Goal: Task Accomplishment & Management: Use online tool/utility

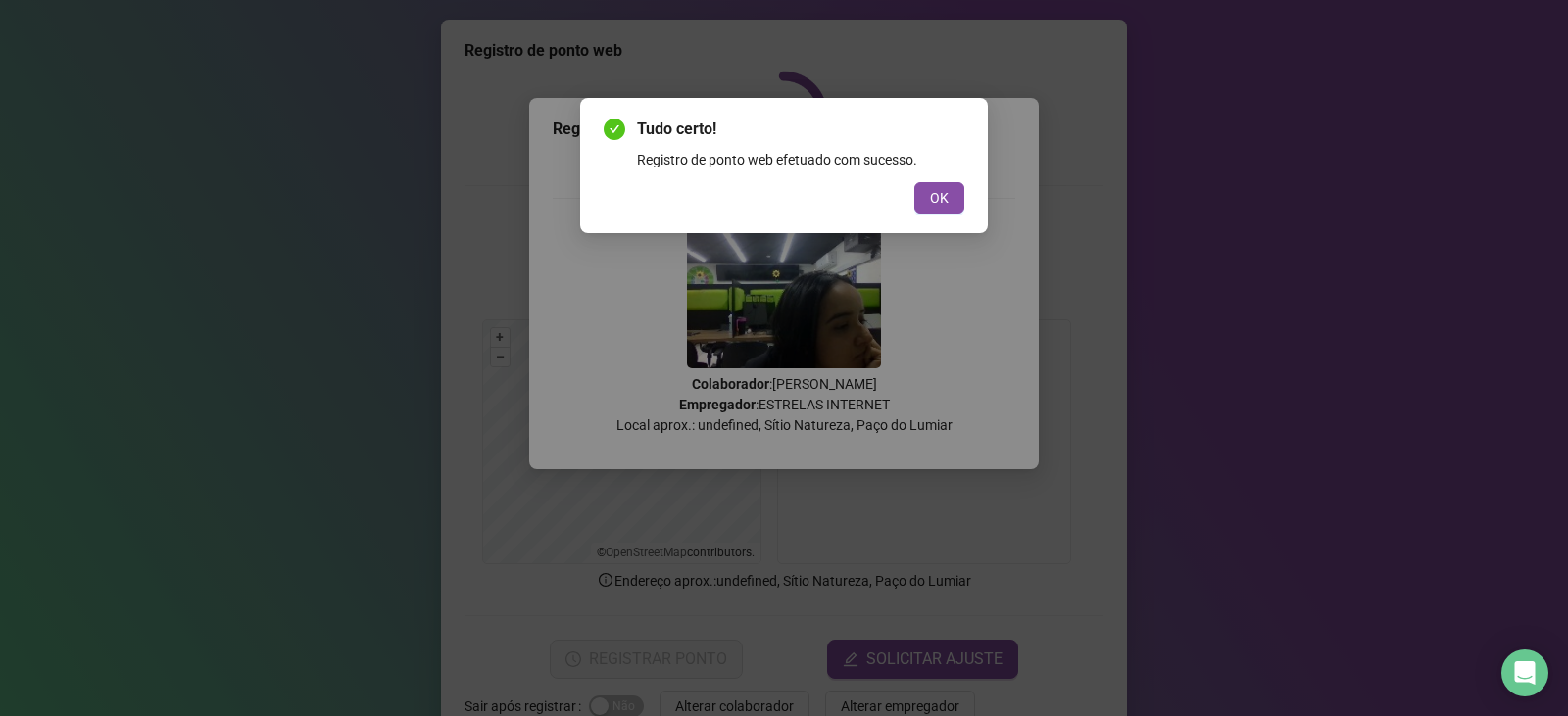
scroll to position [49, 0]
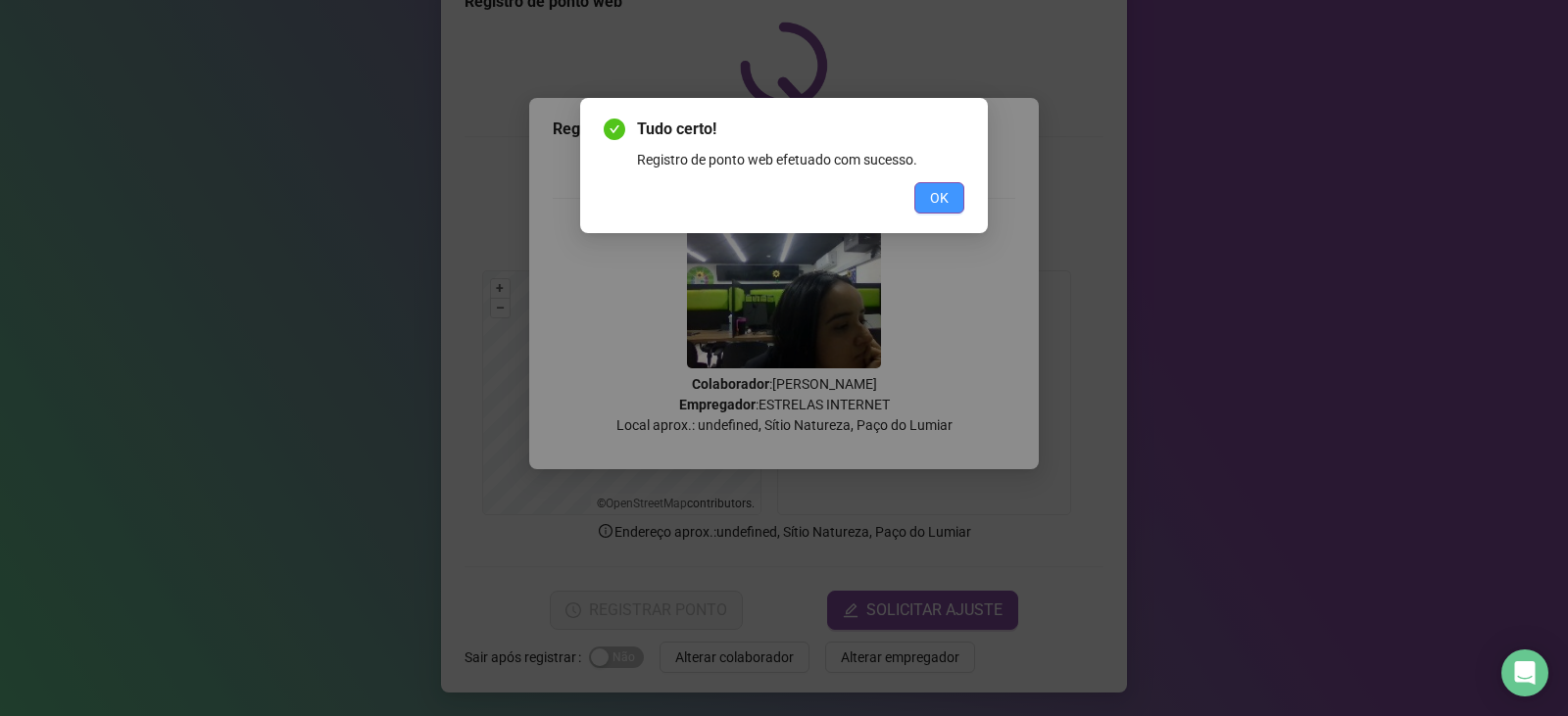
drag, startPoint x: 0, startPoint y: 0, endPoint x: 932, endPoint y: 189, distance: 951.0
click at [932, 189] on span "OK" at bounding box center [939, 198] width 19 height 22
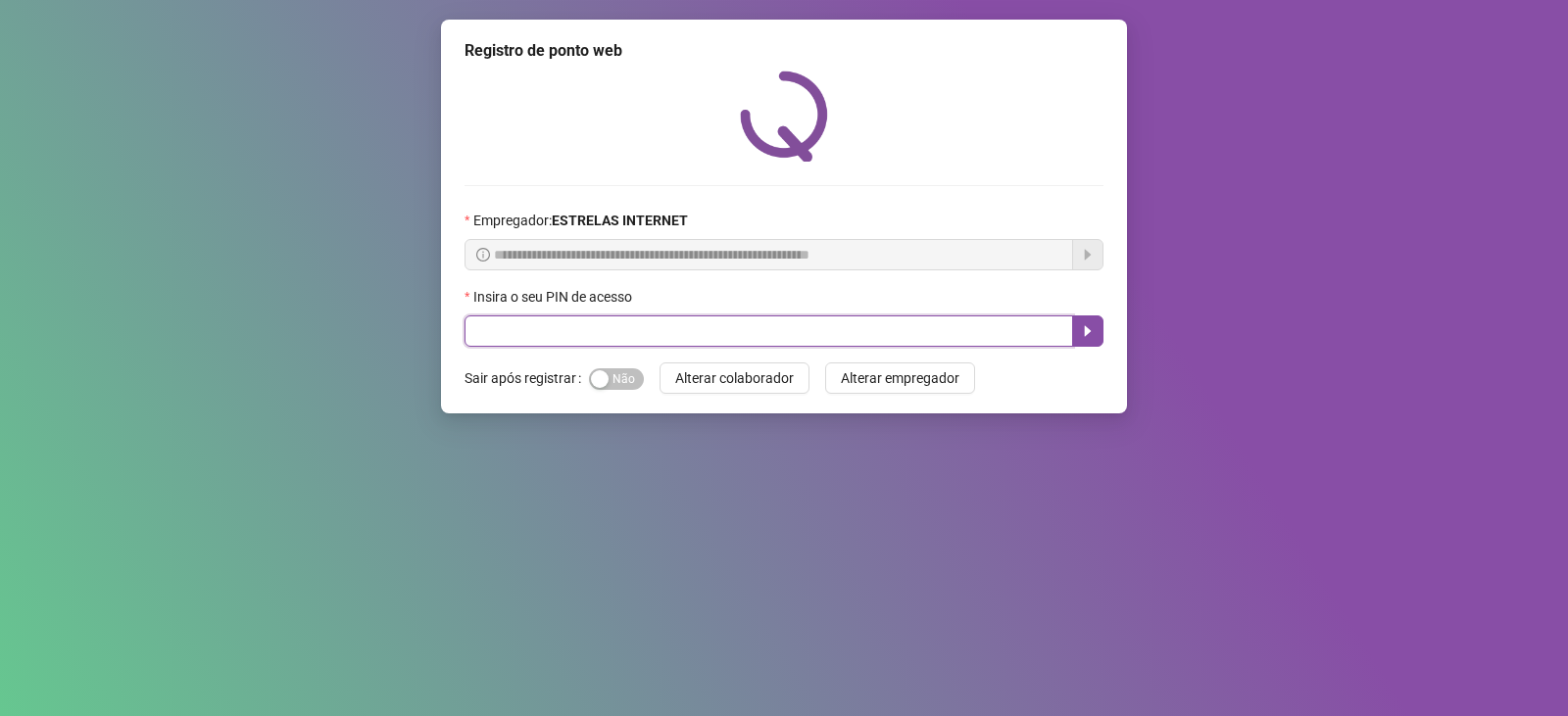
click at [630, 332] on input "text" at bounding box center [769, 331] width 609 height 32
type input "*****"
click at [1077, 329] on button "button" at bounding box center [1088, 331] width 32 height 32
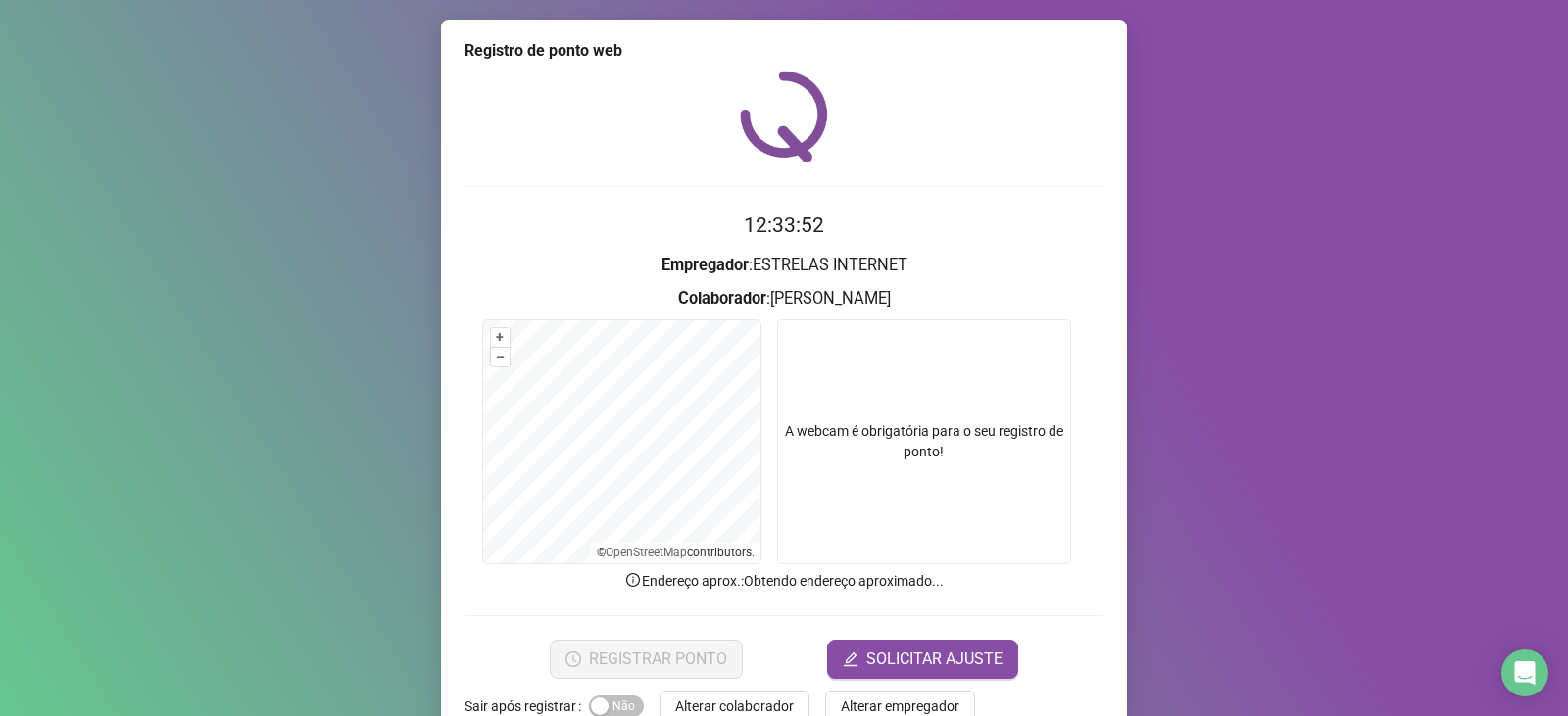
scroll to position [49, 0]
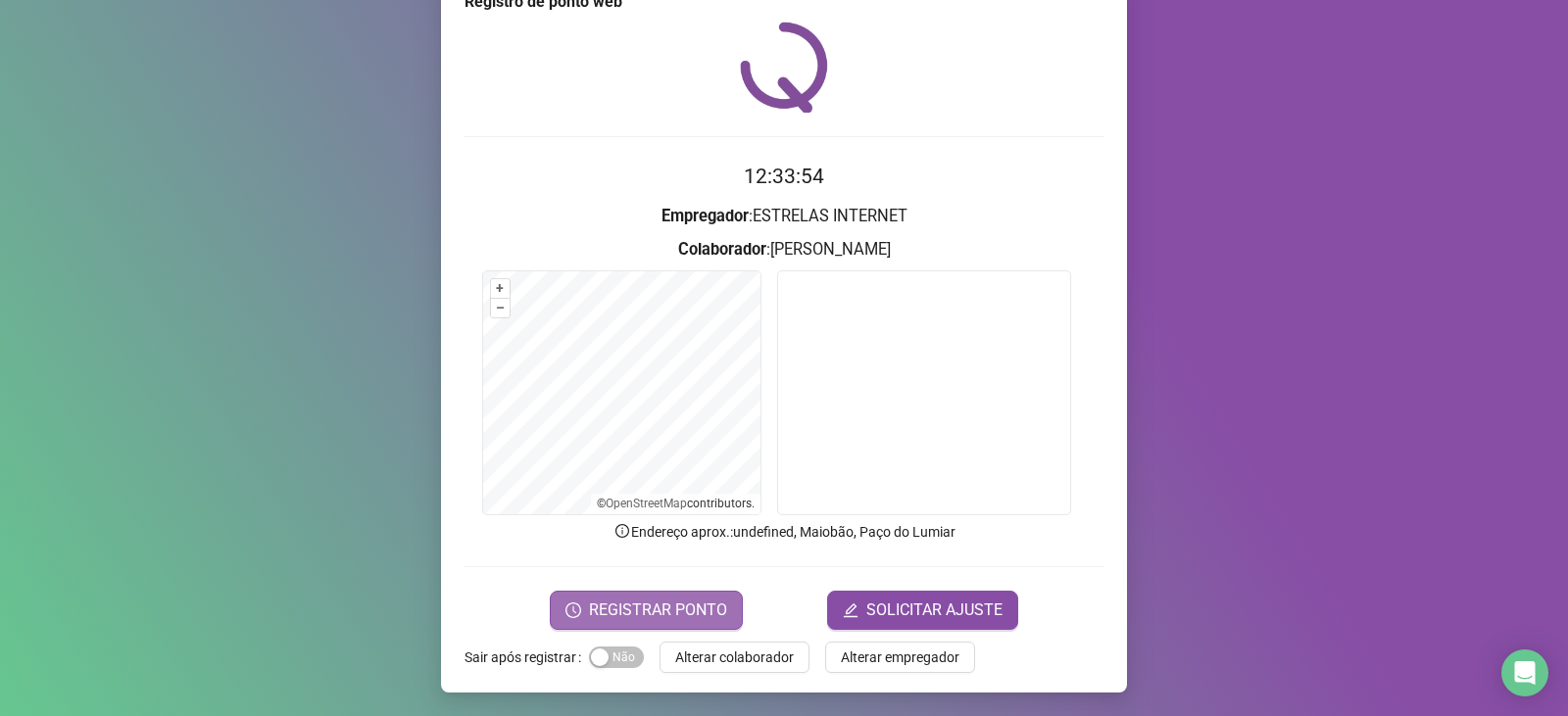
click at [638, 616] on span "REGISTRAR PONTO" at bounding box center [658, 611] width 138 height 24
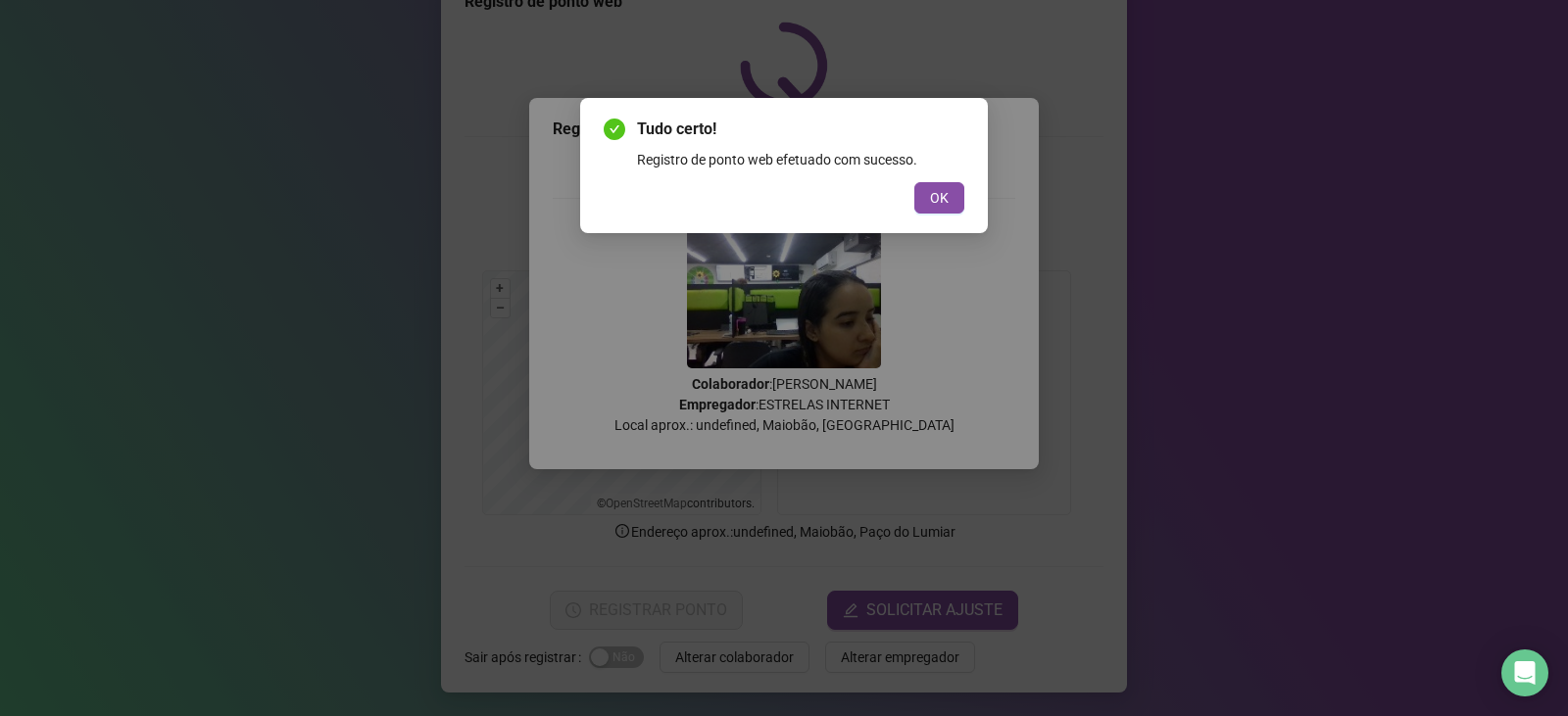
click at [264, 219] on div "Tudo certo! Registro de ponto web efetuado com sucesso. OK" at bounding box center [784, 358] width 1568 height 716
click at [950, 207] on button "OK" at bounding box center [939, 198] width 50 height 32
